Goal: Obtain resource: Download file/media

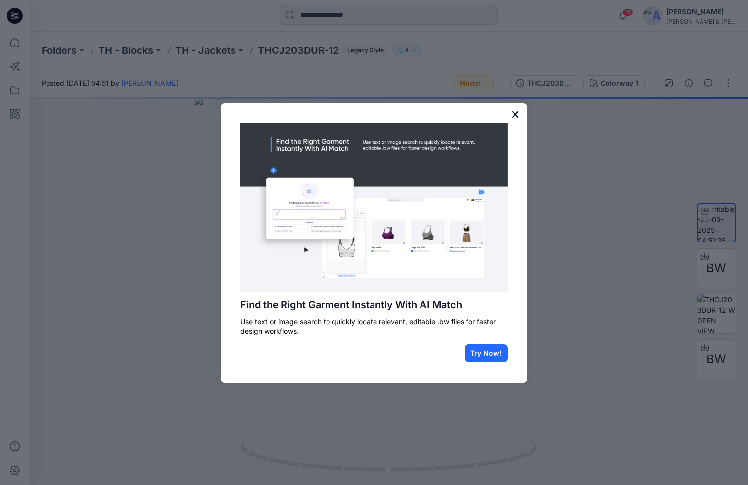
click at [513, 117] on button "×" at bounding box center [514, 114] width 9 height 16
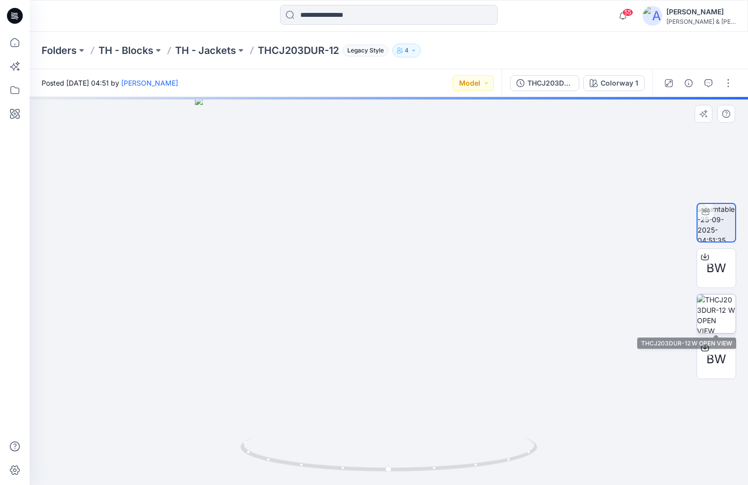
click at [704, 322] on img at bounding box center [716, 313] width 39 height 39
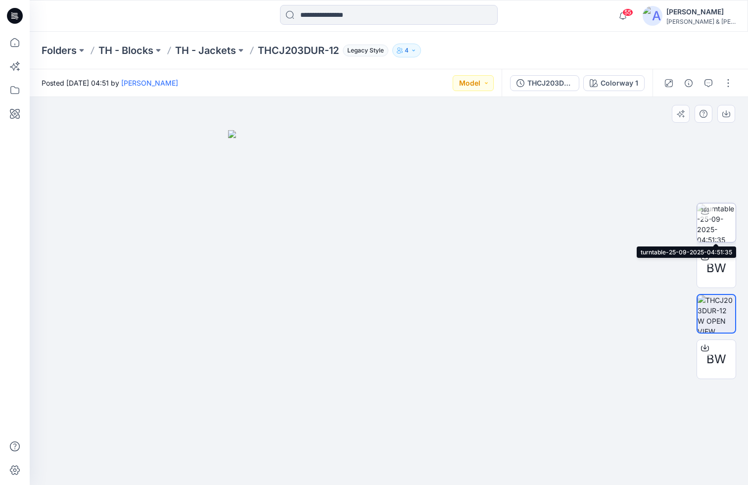
click at [710, 226] on img at bounding box center [716, 222] width 39 height 39
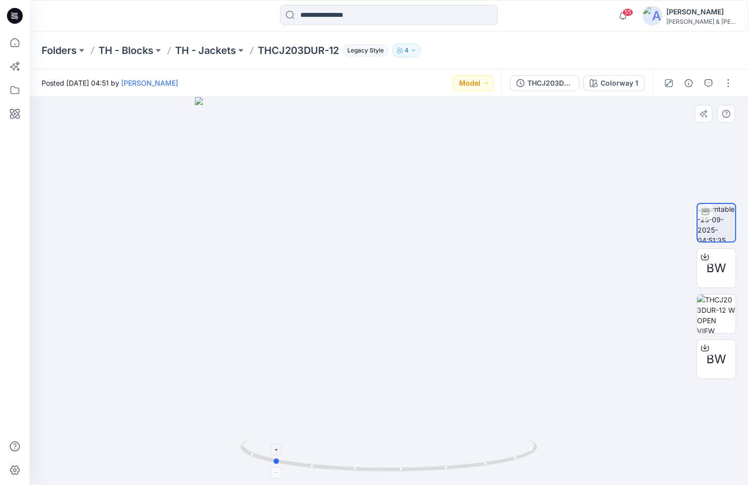
drag, startPoint x: 509, startPoint y: 456, endPoint x: 393, endPoint y: 465, distance: 116.5
click at [393, 392] on icon at bounding box center [389, 455] width 299 height 37
drag, startPoint x: 330, startPoint y: 469, endPoint x: 442, endPoint y: 470, distance: 111.2
click at [442, 392] on icon at bounding box center [389, 455] width 299 height 37
click at [517, 60] on div "Folders TH - Blocks TH - Jackets THCJ203DUR-12 Legacy Style 4" at bounding box center [389, 51] width 718 height 38
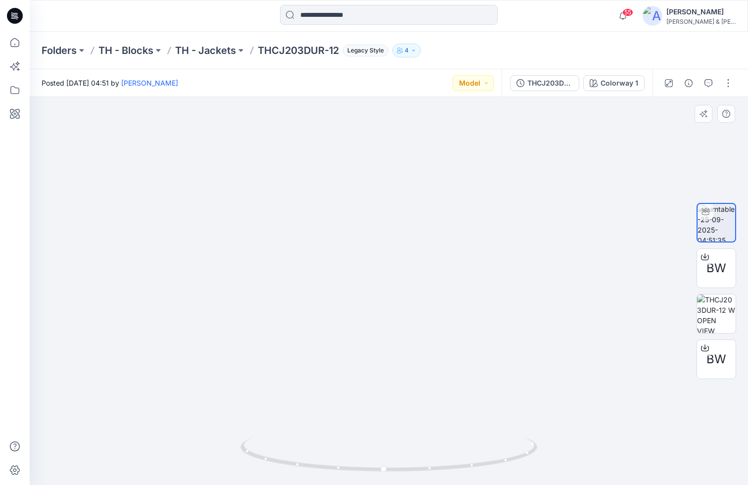
drag, startPoint x: 329, startPoint y: 423, endPoint x: 436, endPoint y: 246, distance: 207.4
click at [713, 267] on span "BW" at bounding box center [716, 268] width 20 height 18
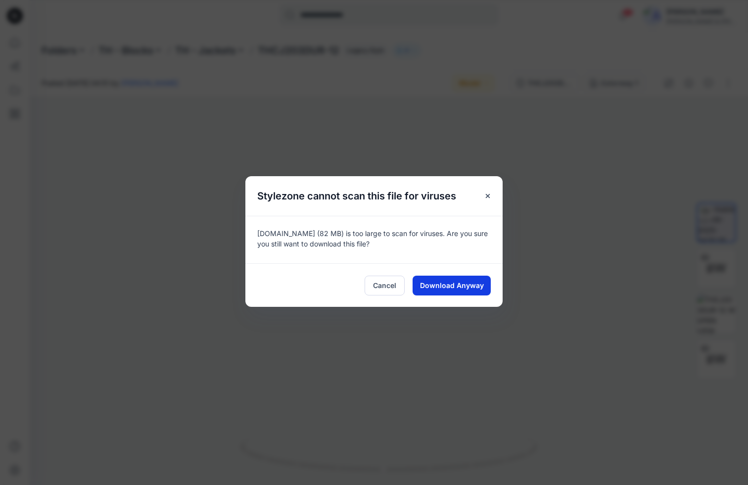
click at [469, 280] on span "Download Anyway" at bounding box center [452, 285] width 64 height 10
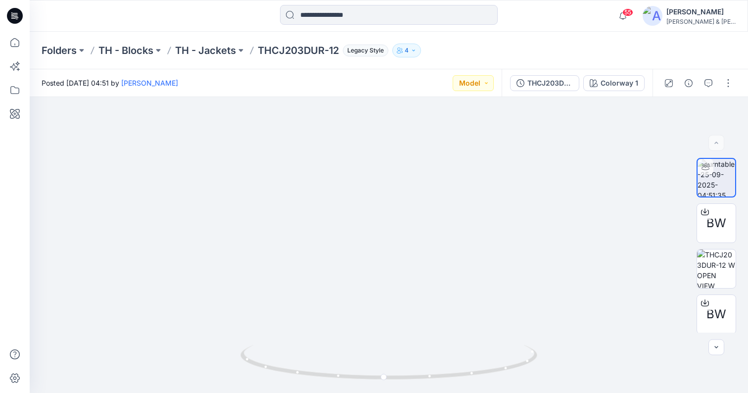
click at [453, 55] on div "Folders TH - Blocks TH - Jackets THCJ203DUR-12 Legacy Style 4" at bounding box center [350, 51] width 617 height 14
click at [534, 27] on div "55 Notifications Badrul Huda shared THCJ203DUR-12 in TH - Jackets (Unknown) 9 h…" at bounding box center [389, 16] width 718 height 32
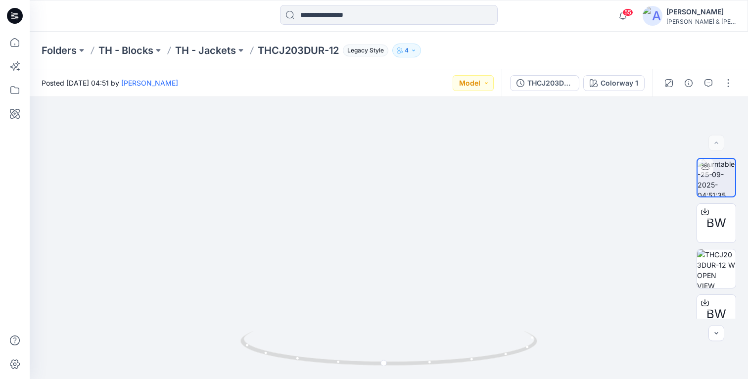
click at [511, 40] on div "Folders TH - Blocks TH - Jackets THCJ203DUR-12 Legacy Style 4" at bounding box center [389, 51] width 718 height 38
click at [716, 272] on img at bounding box center [716, 268] width 39 height 39
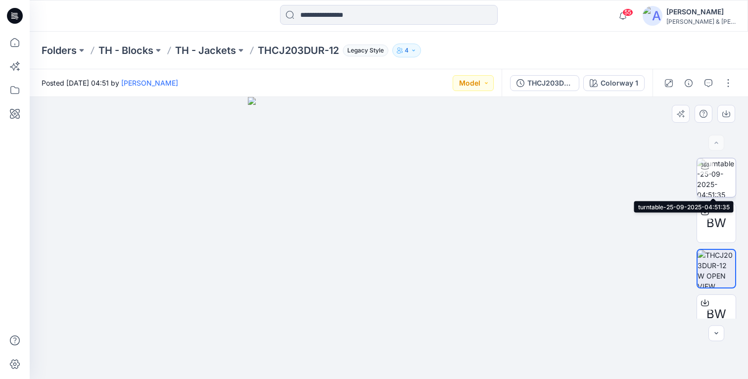
click at [712, 178] on img at bounding box center [716, 177] width 39 height 39
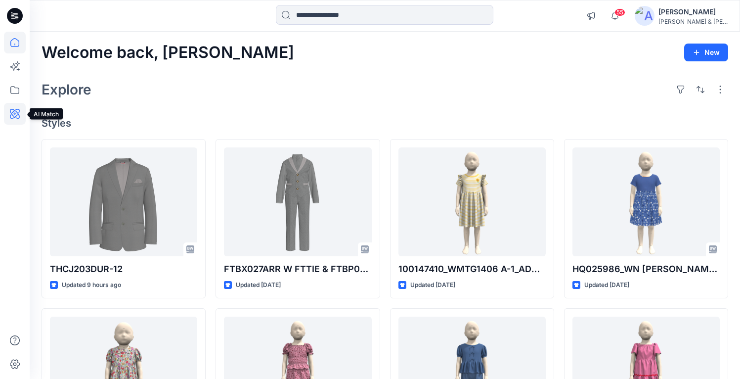
click at [16, 115] on icon at bounding box center [15, 114] width 22 height 22
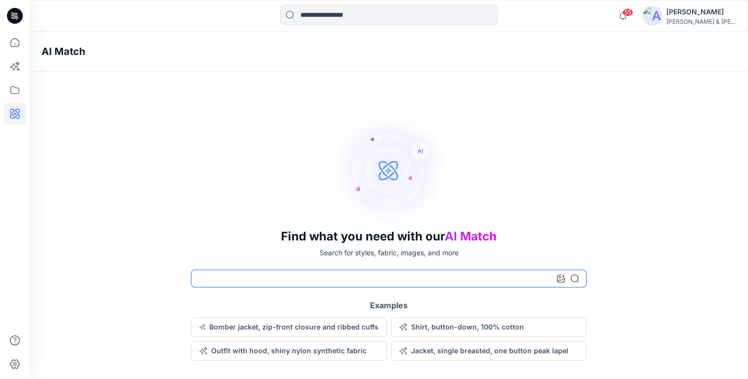
click at [268, 281] on input at bounding box center [389, 278] width 396 height 18
type input "*"
click at [16, 44] on icon at bounding box center [15, 43] width 22 height 22
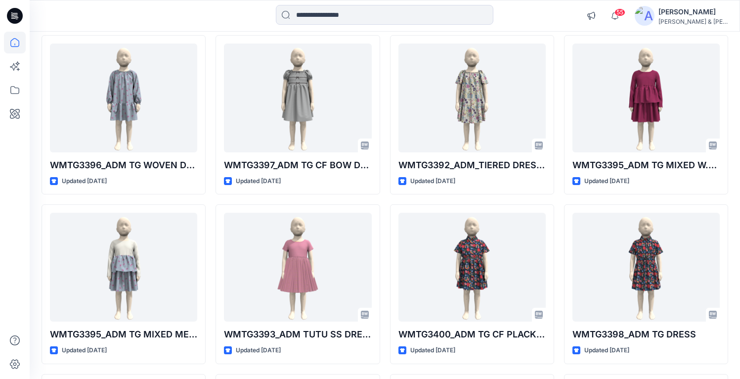
scroll to position [443, 0]
click at [14, 118] on icon at bounding box center [15, 114] width 10 height 10
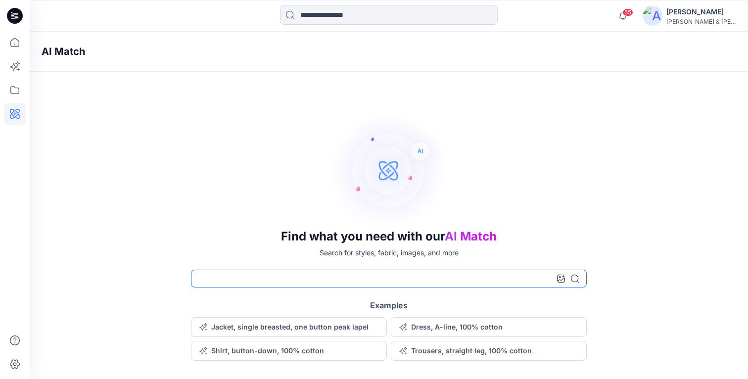
click at [352, 281] on input at bounding box center [389, 278] width 396 height 18
type input "**********"
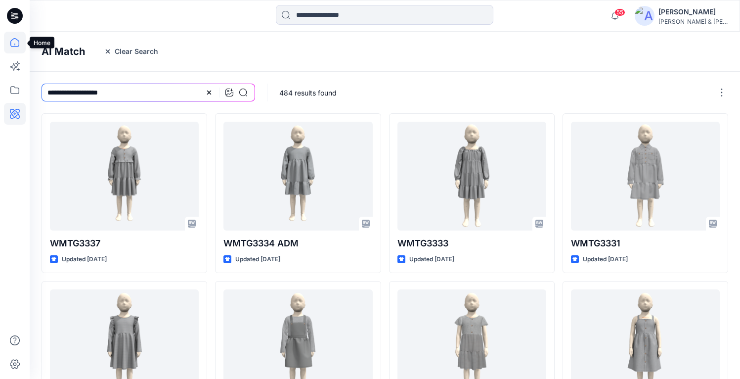
click at [16, 43] on icon at bounding box center [15, 43] width 22 height 22
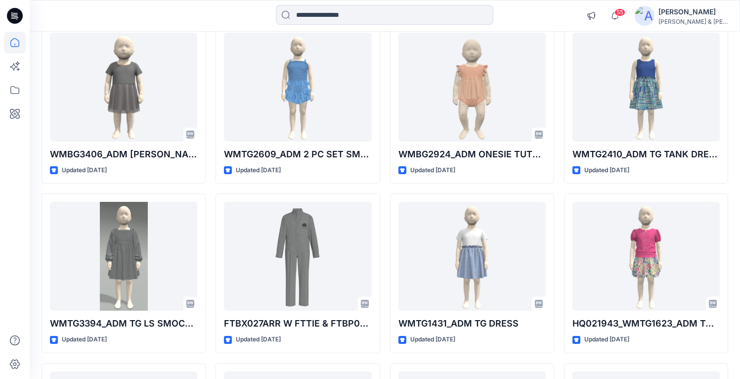
scroll to position [796, 0]
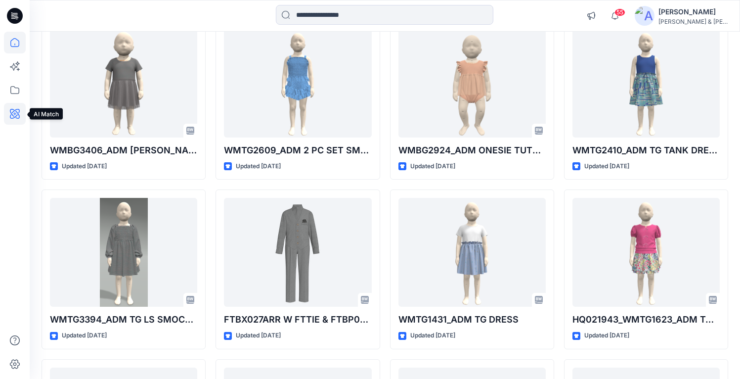
click at [11, 116] on icon at bounding box center [15, 114] width 22 height 22
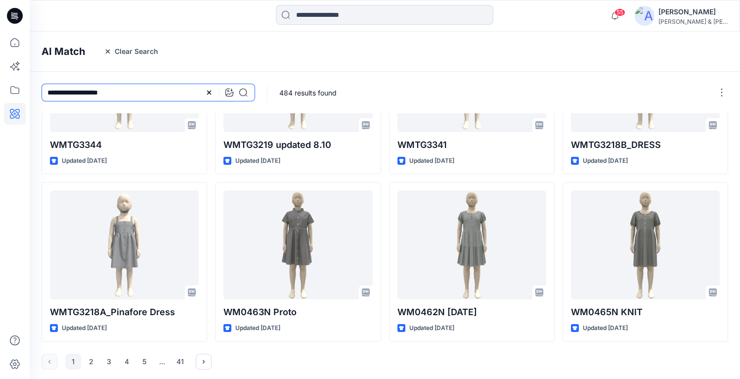
click at [168, 95] on input "**********" at bounding box center [149, 93] width 214 height 18
type input "**********"
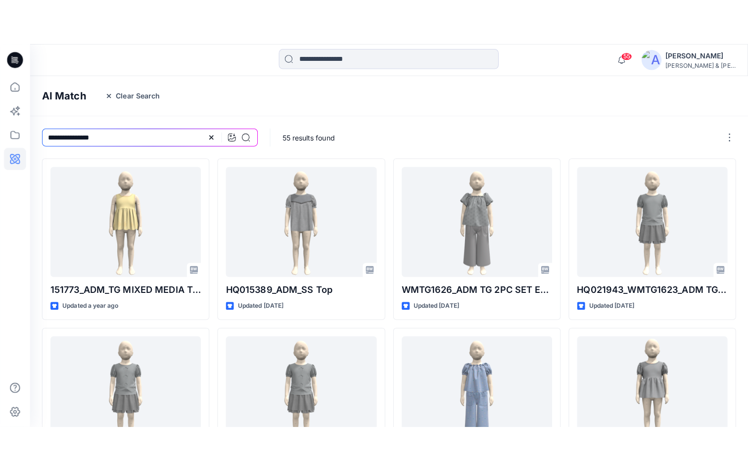
scroll to position [0, 0]
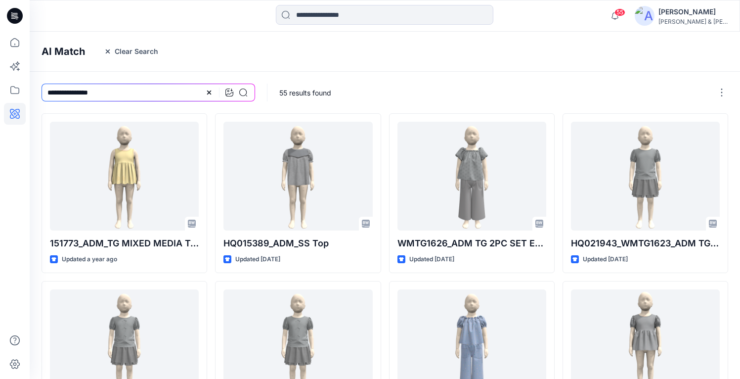
click at [208, 90] on icon at bounding box center [209, 92] width 4 height 4
click at [14, 50] on icon at bounding box center [15, 43] width 22 height 22
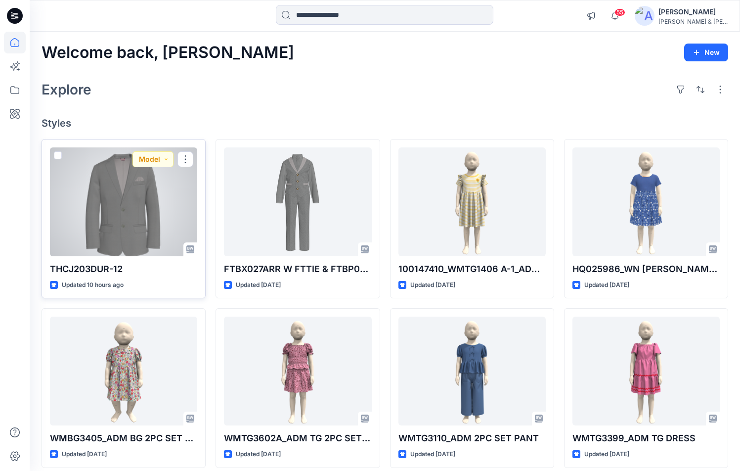
click at [128, 192] on div at bounding box center [123, 201] width 147 height 109
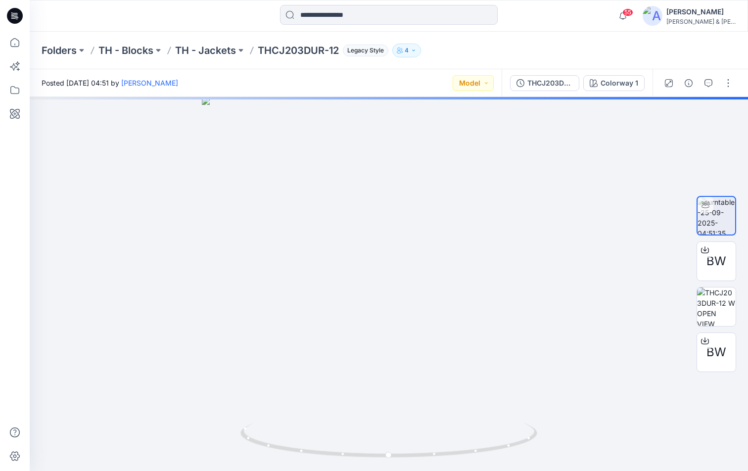
click at [484, 52] on div "Folders TH - Blocks TH - Jackets THCJ203DUR-12 Legacy Style 4" at bounding box center [350, 51] width 617 height 14
click at [309, 0] on div "55 Notifications Badrul Huda shared THCJ203DUR-12 in TH - Jackets (Unknown) 9 h…" at bounding box center [389, 16] width 718 height 32
click at [382, 16] on input at bounding box center [389, 15] width 218 height 20
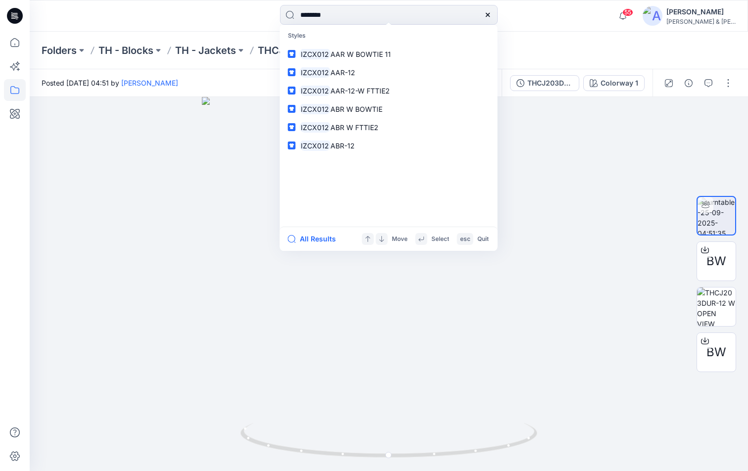
type input "*********"
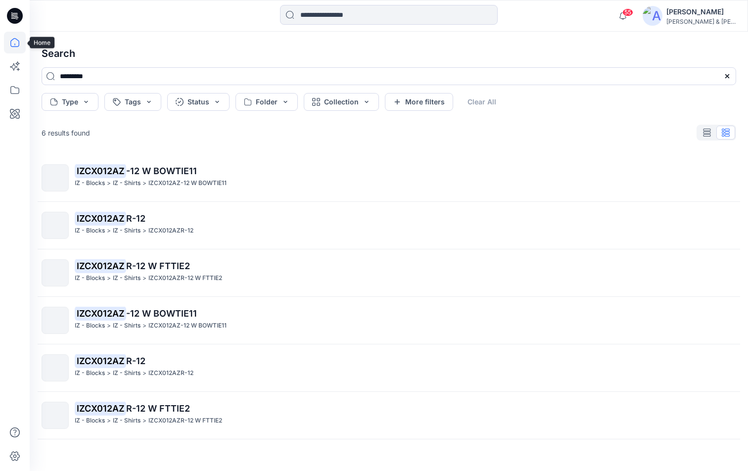
click at [16, 43] on icon at bounding box center [15, 43] width 22 height 22
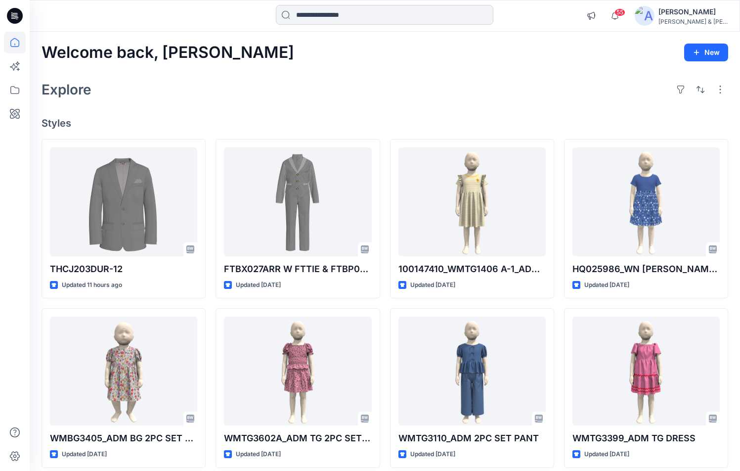
click at [312, 14] on input at bounding box center [385, 15] width 218 height 20
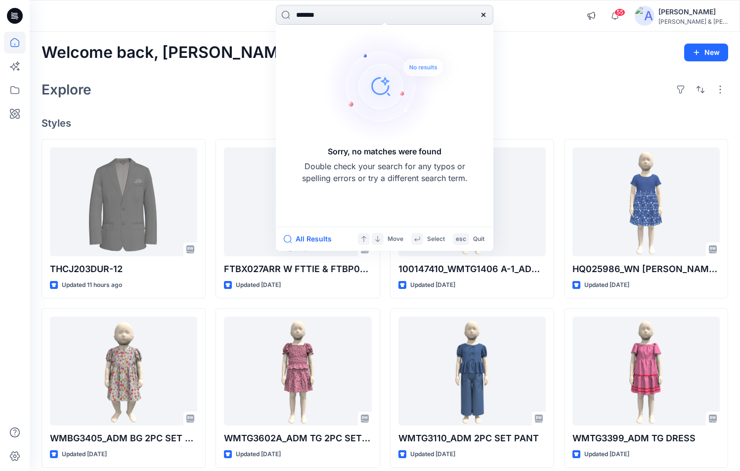
click at [315, 14] on input "*******" at bounding box center [385, 15] width 218 height 20
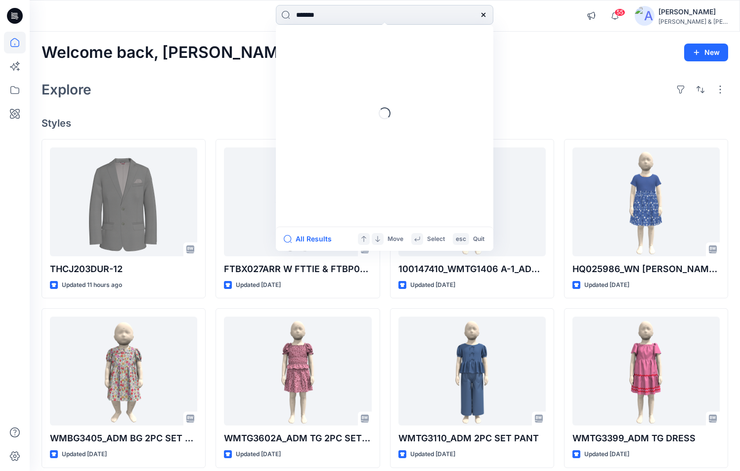
click at [349, 17] on input "*******" at bounding box center [385, 15] width 218 height 20
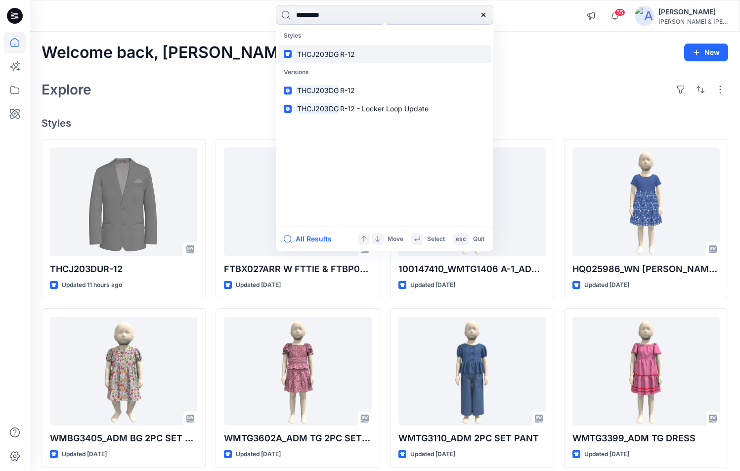
type input "*********"
click at [317, 53] on mark "THCJ203DG" at bounding box center [318, 53] width 44 height 11
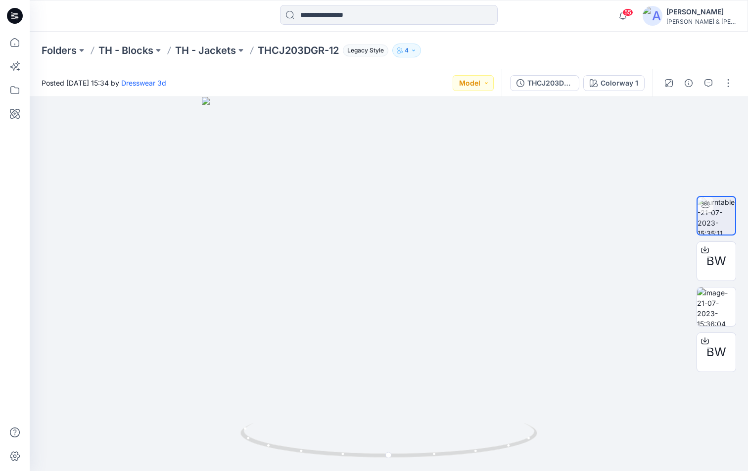
click at [531, 51] on div "Folders TH - Blocks TH - Jackets THCJ203DGR-12 Legacy Style 4" at bounding box center [350, 51] width 617 height 14
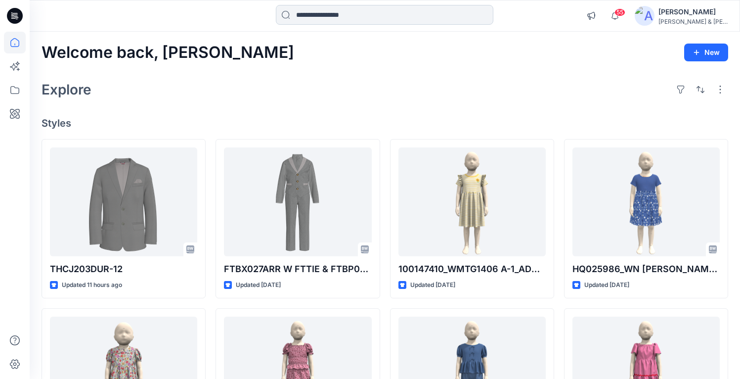
click at [343, 13] on input at bounding box center [385, 15] width 218 height 20
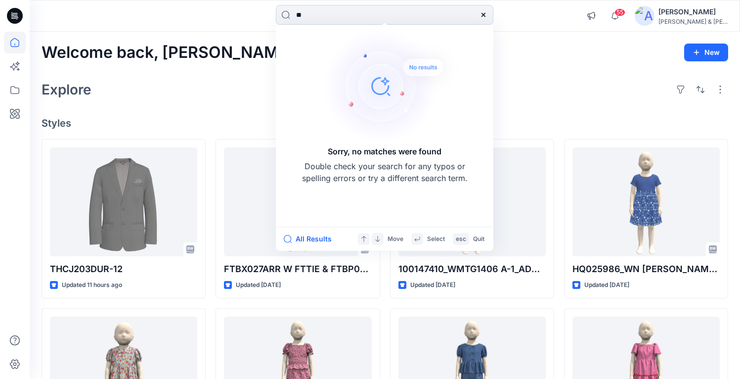
type input "*"
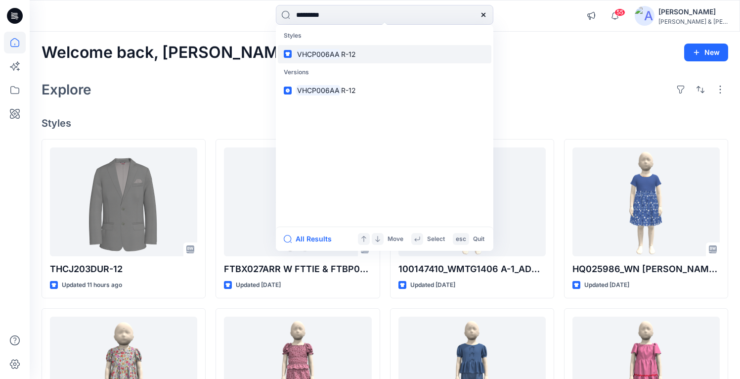
type input "*********"
click at [328, 56] on mark "VHCP006AA" at bounding box center [318, 53] width 45 height 11
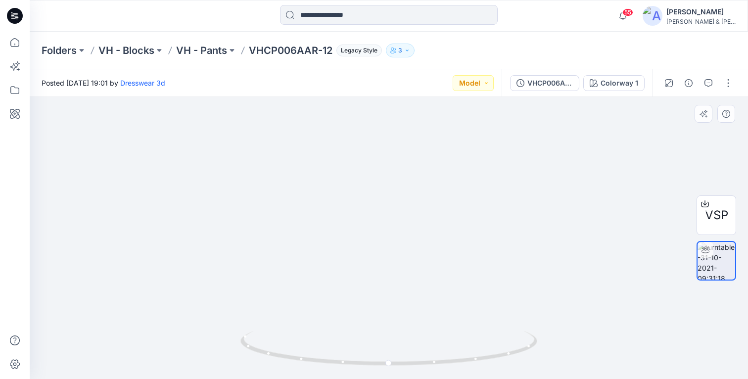
drag, startPoint x: 415, startPoint y: 151, endPoint x: 434, endPoint y: 368, distance: 217.4
click at [434, 366] on div at bounding box center [389, 238] width 718 height 282
drag, startPoint x: 417, startPoint y: 175, endPoint x: 416, endPoint y: 326, distance: 151.8
click at [416, 326] on img at bounding box center [406, 238] width 964 height 282
drag, startPoint x: 402, startPoint y: 235, endPoint x: 402, endPoint y: 254, distance: 18.8
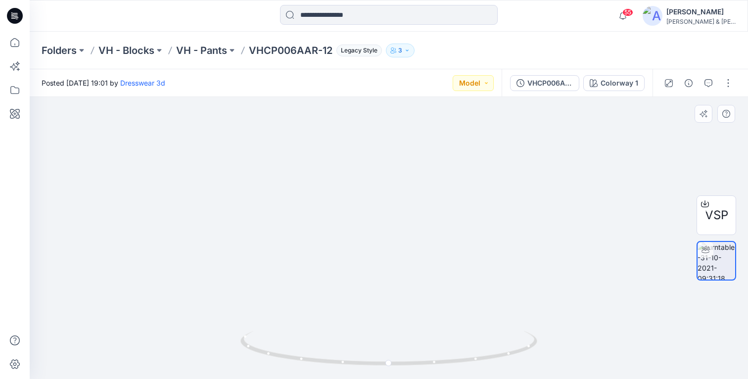
click at [402, 254] on img at bounding box center [406, 238] width 964 height 282
drag, startPoint x: 477, startPoint y: 360, endPoint x: 488, endPoint y: 354, distance: 12.2
click at [488, 354] on icon at bounding box center [389, 349] width 299 height 37
click at [713, 213] on span "VSP" at bounding box center [716, 215] width 23 height 18
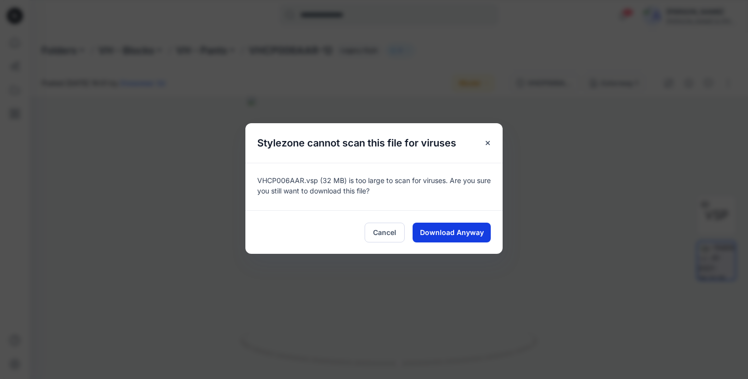
click at [430, 234] on span "Download Anyway" at bounding box center [452, 232] width 64 height 10
